Goal: Task Accomplishment & Management: Manage account settings

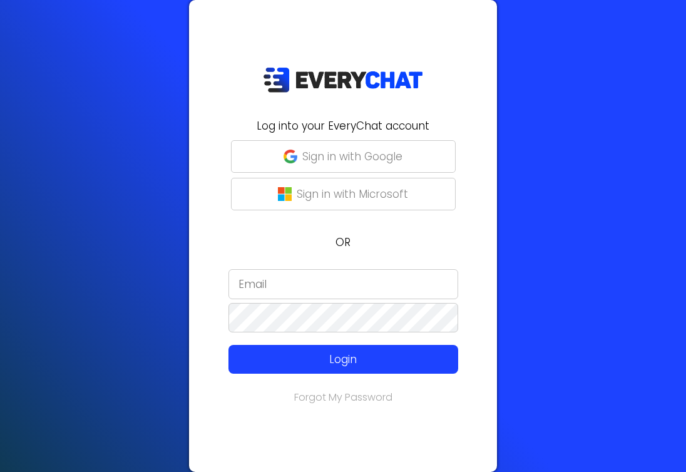
click at [264, 289] on input "email" at bounding box center [344, 284] width 230 height 30
type input "[EMAIL_ADDRESS][DOMAIN_NAME]"
click at [306, 302] on form "[EMAIL_ADDRESS][DOMAIN_NAME] Login" at bounding box center [343, 321] width 293 height 105
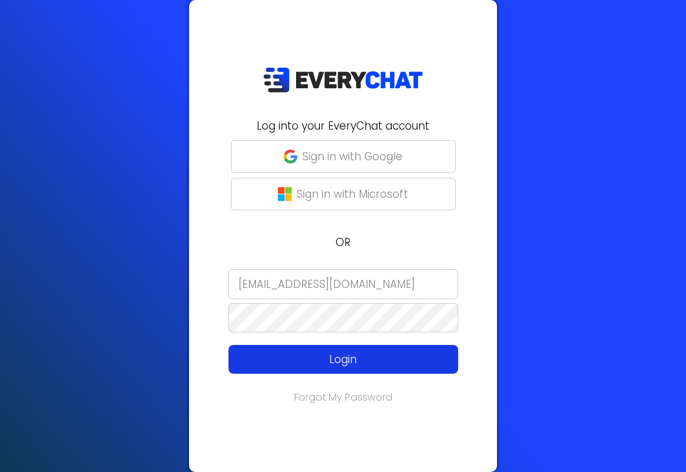
click at [321, 357] on p "Login" at bounding box center [344, 359] width 184 height 16
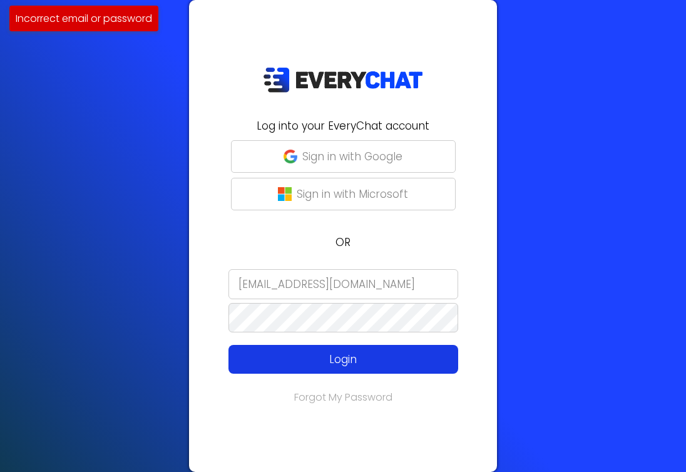
click at [335, 358] on p "Login" at bounding box center [344, 359] width 184 height 16
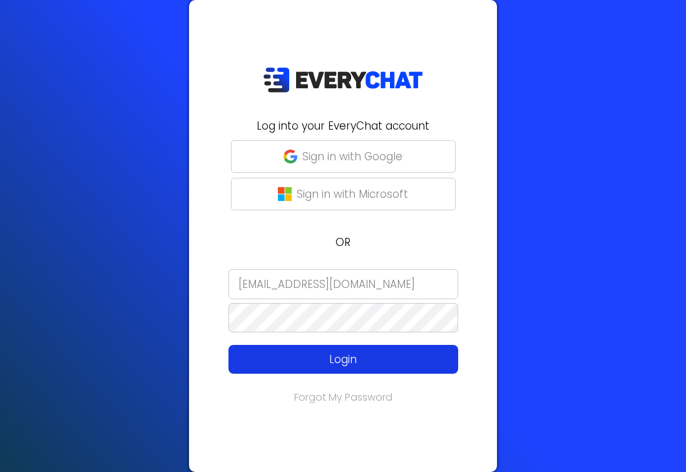
click at [329, 361] on p "Login" at bounding box center [344, 359] width 184 height 16
click at [383, 360] on p "Login" at bounding box center [344, 359] width 184 height 16
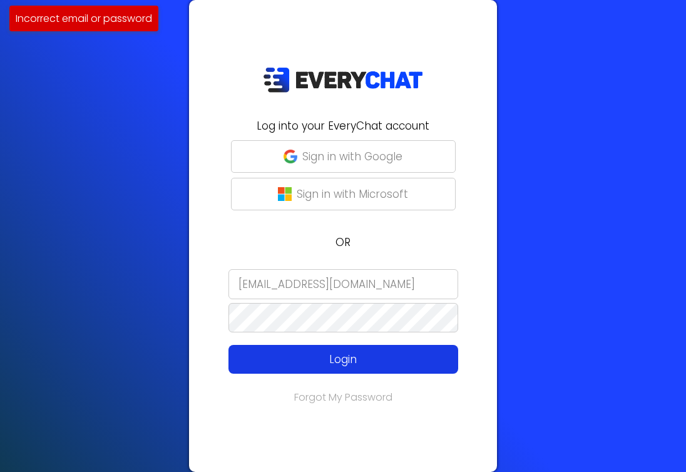
click at [354, 363] on p "Login" at bounding box center [344, 359] width 184 height 16
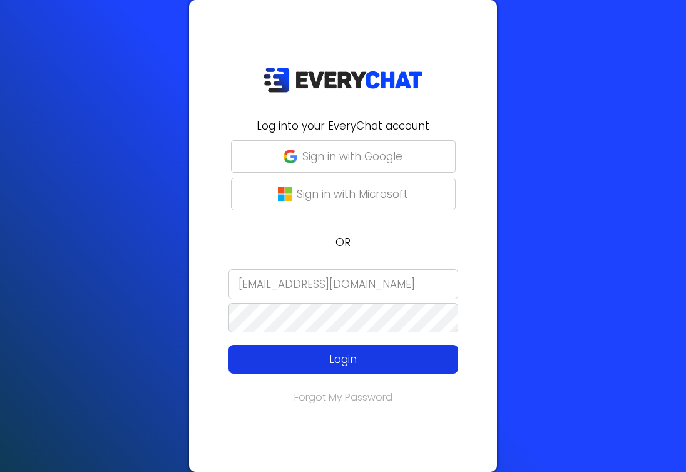
click at [337, 363] on p "Login" at bounding box center [344, 359] width 184 height 16
click at [309, 353] on p "Login" at bounding box center [344, 359] width 184 height 16
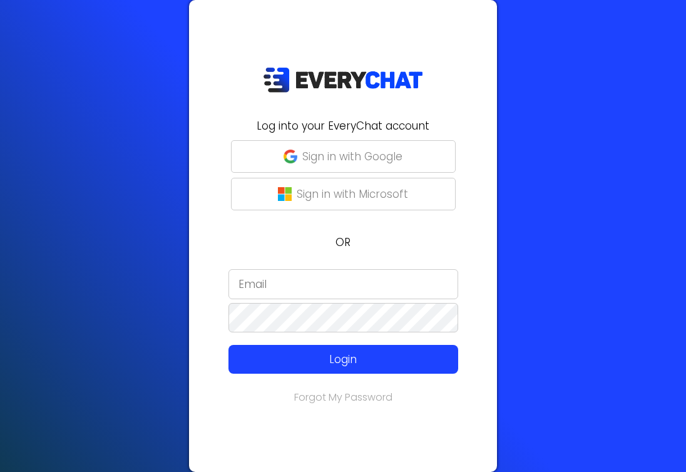
click at [309, 280] on input "email" at bounding box center [344, 284] width 230 height 30
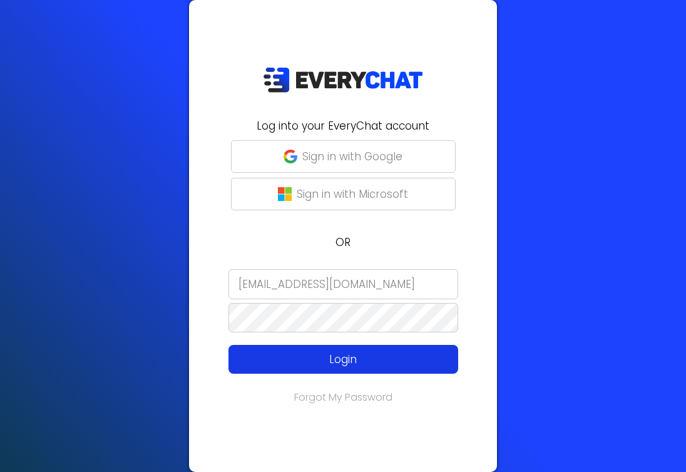
click at [345, 365] on p "Login" at bounding box center [344, 359] width 184 height 16
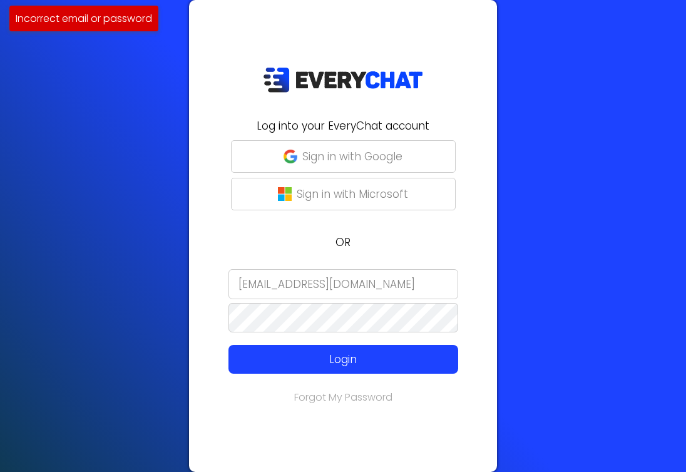
drag, startPoint x: 340, startPoint y: 283, endPoint x: 306, endPoint y: 281, distance: 34.5
click at [306, 281] on input "[EMAIL_ADDRESS][DOMAIN_NAME]" at bounding box center [344, 284] width 230 height 30
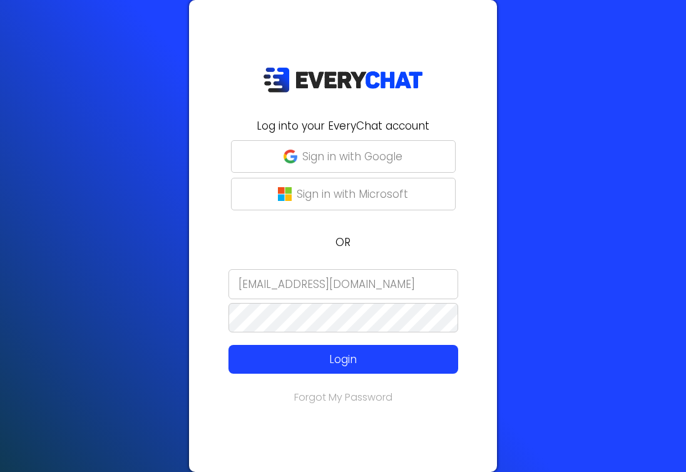
type input "[EMAIL_ADDRESS][DOMAIN_NAME]"
click at [311, 344] on form "[EMAIL_ADDRESS][DOMAIN_NAME] Login" at bounding box center [343, 321] width 293 height 105
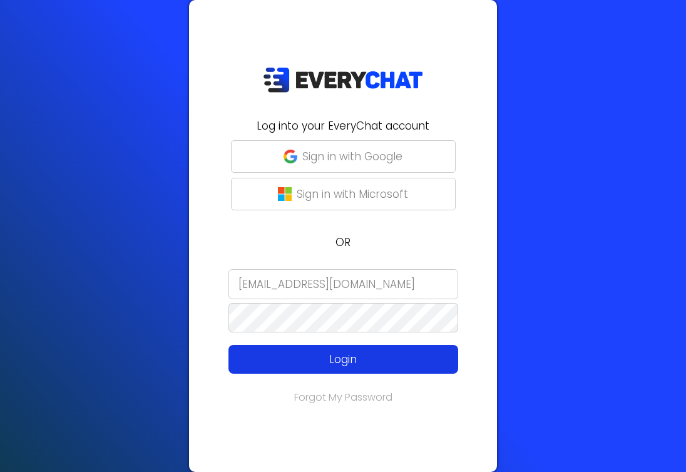
click at [325, 363] on p "Login" at bounding box center [344, 359] width 184 height 16
